Goal: Transaction & Acquisition: Purchase product/service

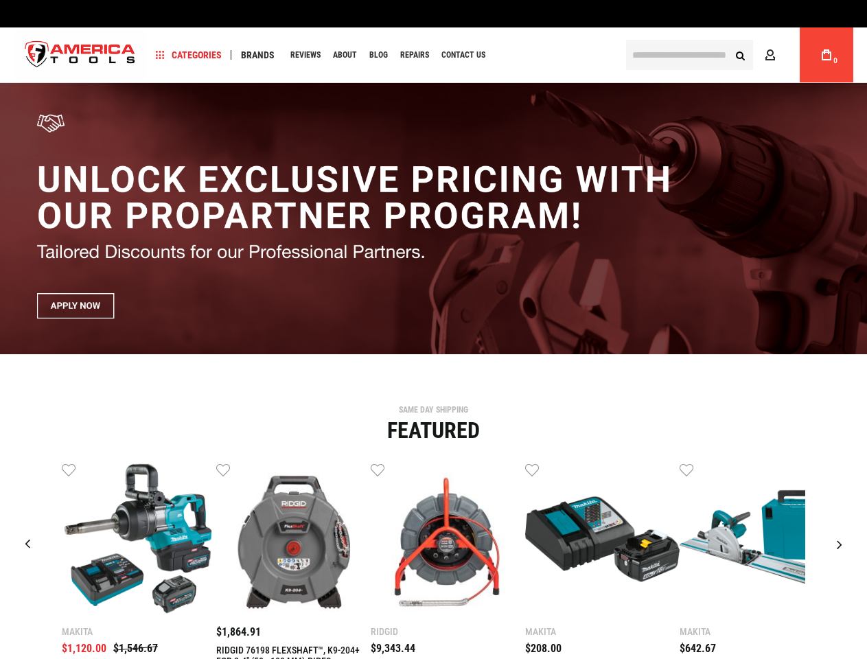
click at [189, 55] on span "Categories" at bounding box center [189, 55] width 66 height 10
click at [257, 55] on span "Brands" at bounding box center [258, 55] width 34 height 10
click at [69, 469] on link "Wish List" at bounding box center [69, 469] width 14 height 14
click at [223, 469] on link "Wish List" at bounding box center [223, 469] width 14 height 14
click at [377, 469] on link "Wish List" at bounding box center [377, 469] width 14 height 14
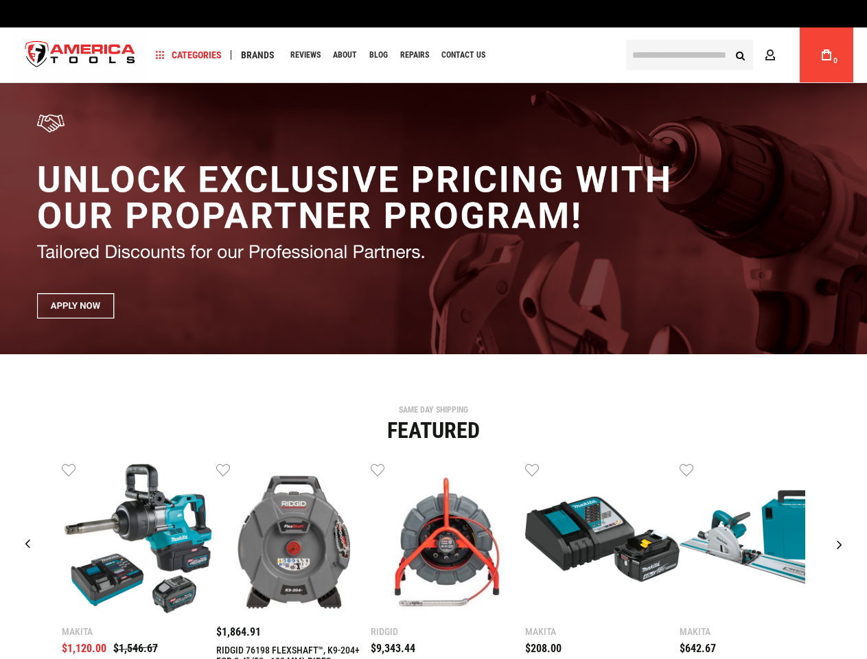
click at [532, 469] on link "Wish List" at bounding box center [532, 469] width 14 height 14
click at [686, 469] on link "Wish List" at bounding box center [686, 469] width 14 height 14
click at [840, 469] on div "Makita $1,120.00 $1,546.67 Wish List Compare" at bounding box center [433, 603] width 846 height 282
